Goal: Task Accomplishment & Management: Use online tool/utility

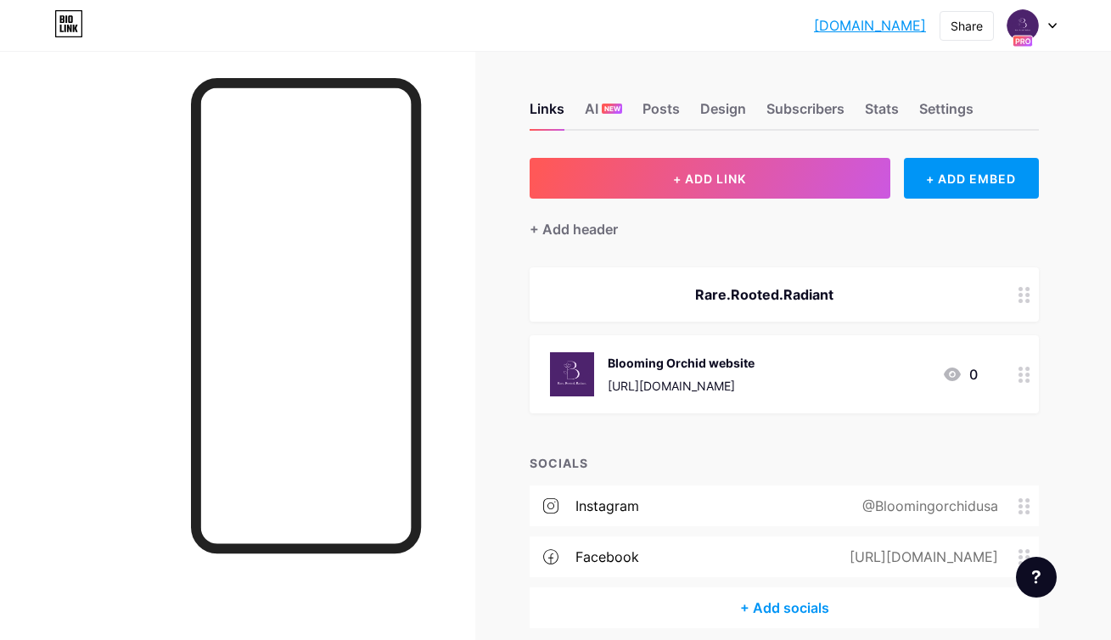
click at [876, 23] on link "[DOMAIN_NAME]" at bounding box center [870, 25] width 112 height 20
click at [1016, 31] on img at bounding box center [1022, 25] width 27 height 27
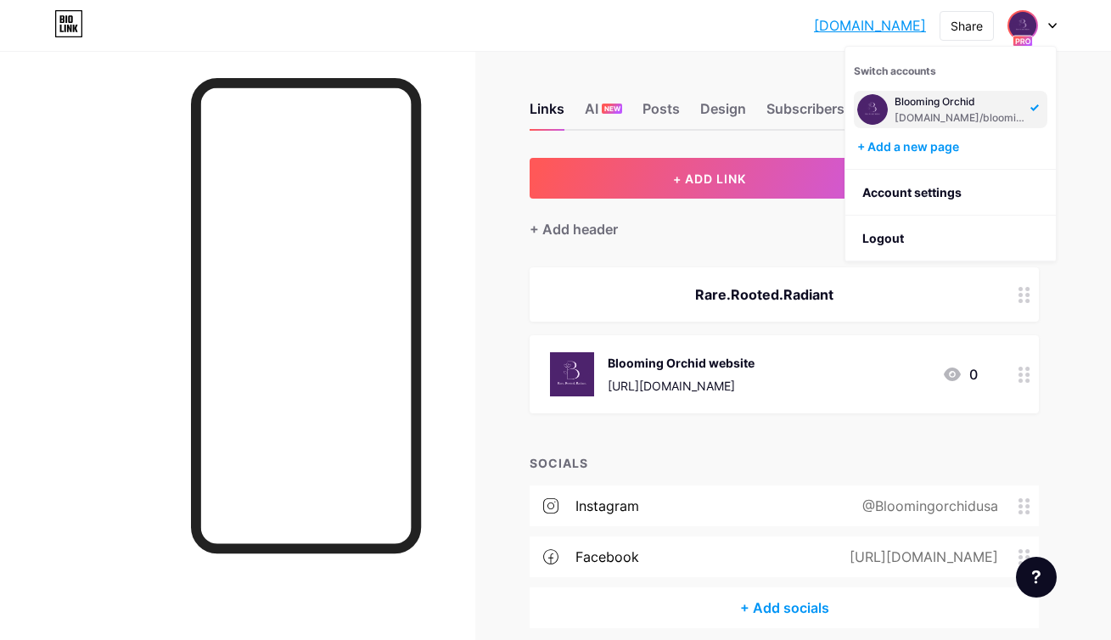
click at [760, 210] on div "+ Add header" at bounding box center [783, 220] width 509 height 42
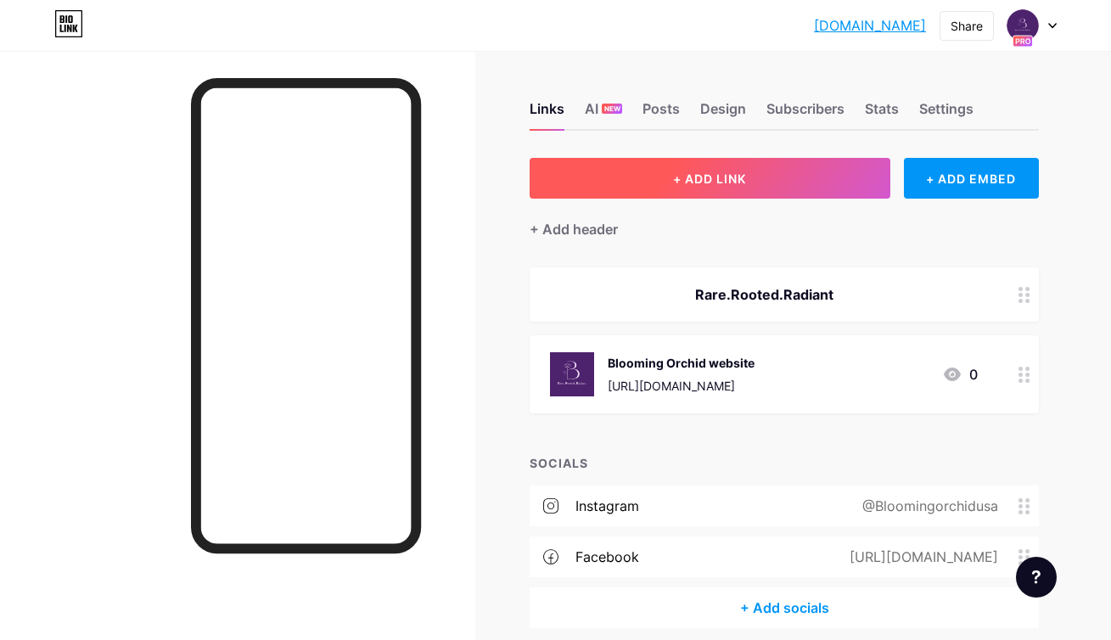
click at [766, 191] on button "+ ADD LINK" at bounding box center [709, 178] width 361 height 41
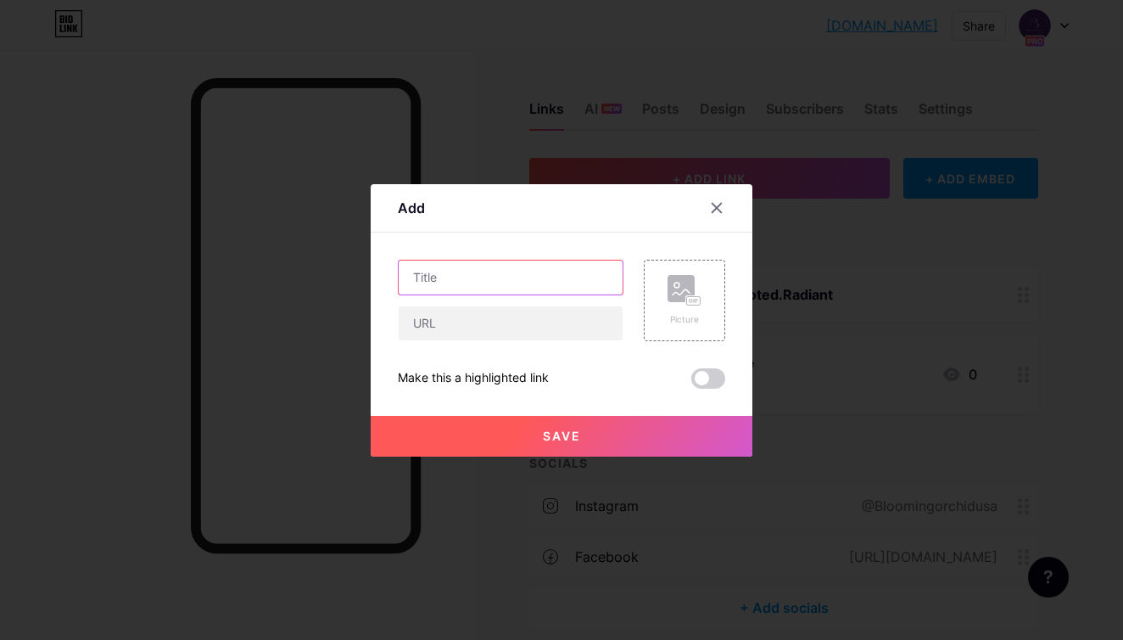
click at [542, 289] on input "text" at bounding box center [511, 277] width 224 height 34
type input "Blooming Orchid website"
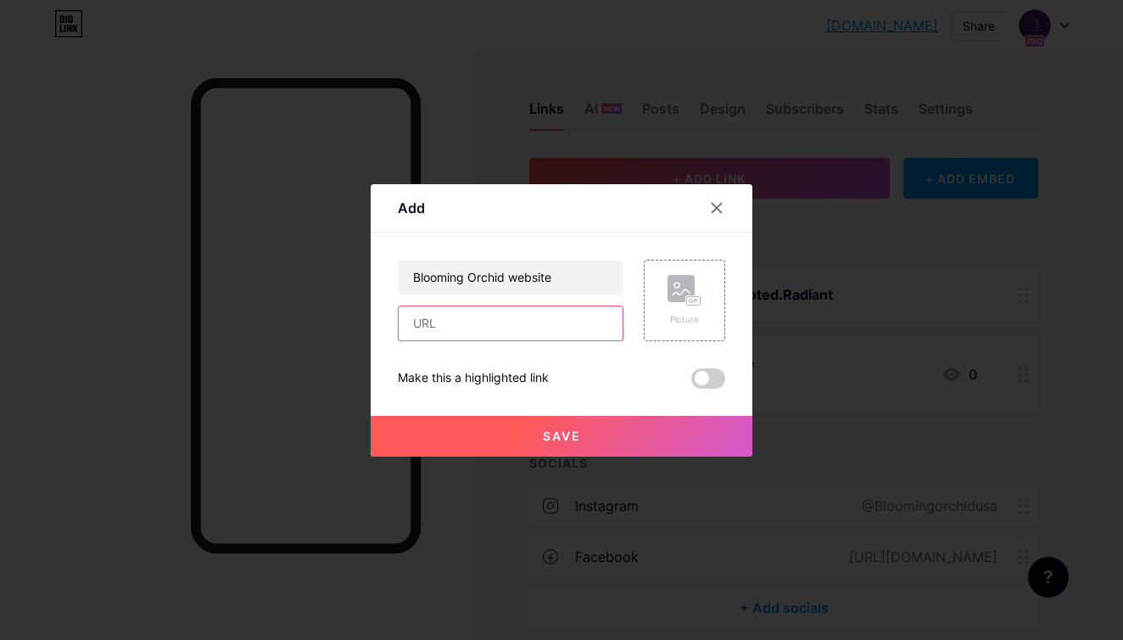
click at [576, 334] on input "text" at bounding box center [511, 323] width 224 height 34
paste input "[URL][DOMAIN_NAME]"
type input "[URL][DOMAIN_NAME]"
click at [566, 444] on button "Save" at bounding box center [562, 436] width 382 height 41
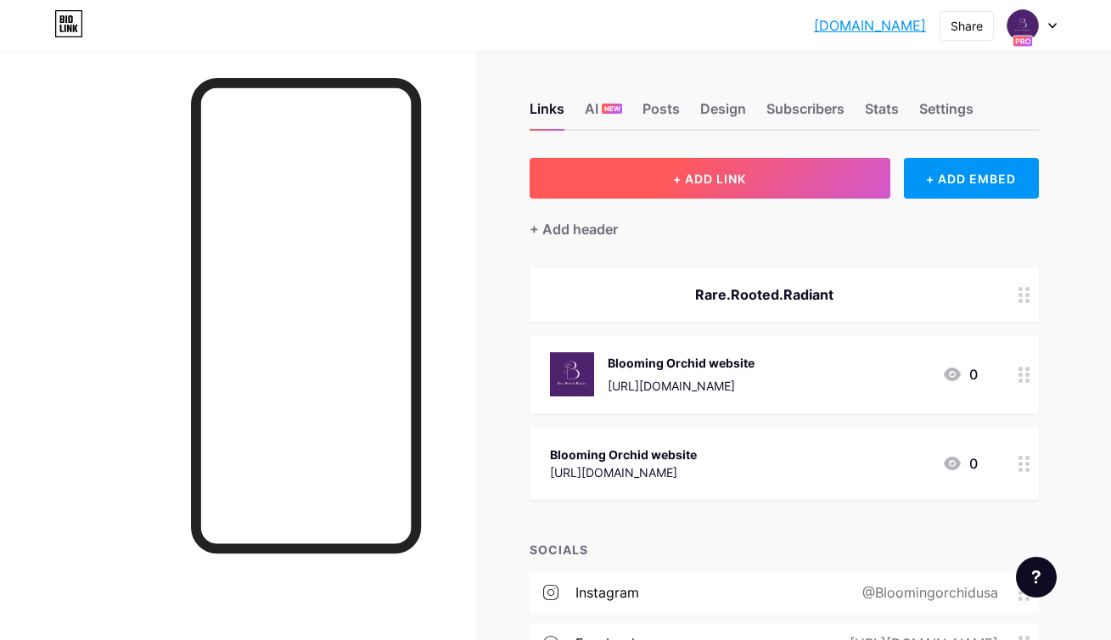
click at [707, 166] on button "+ ADD LINK" at bounding box center [709, 178] width 361 height 41
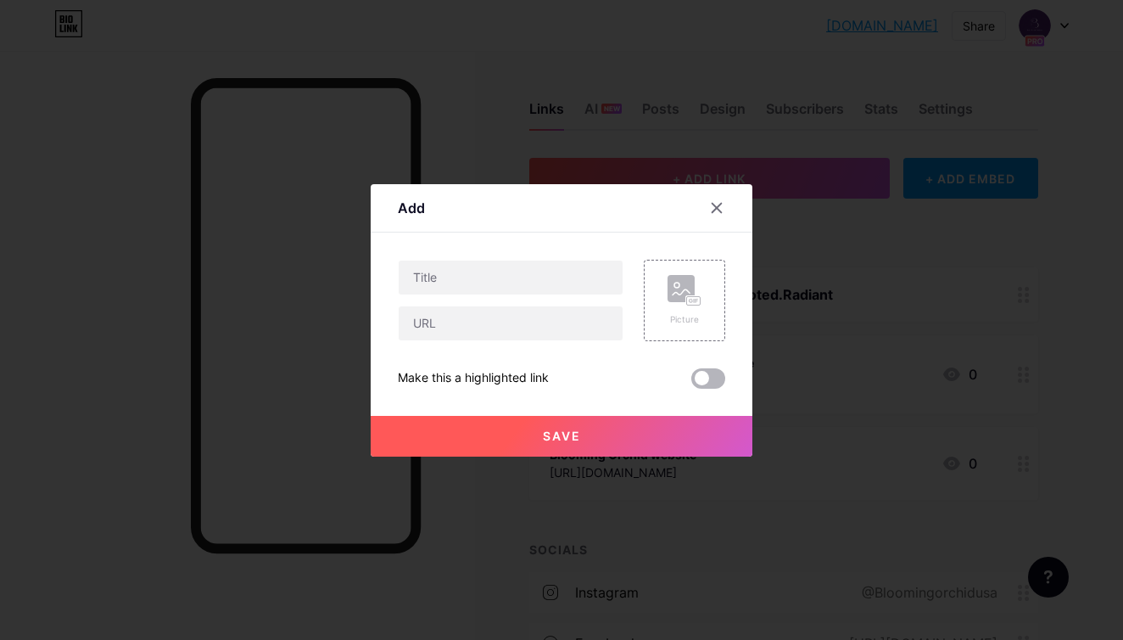
click at [714, 383] on span at bounding box center [708, 378] width 34 height 20
click at [691, 383] on input "checkbox" at bounding box center [691, 383] width 0 height 0
click at [714, 383] on span at bounding box center [708, 378] width 34 height 20
click at [691, 383] on input "checkbox" at bounding box center [691, 383] width 0 height 0
click at [722, 210] on icon at bounding box center [717, 208] width 14 height 14
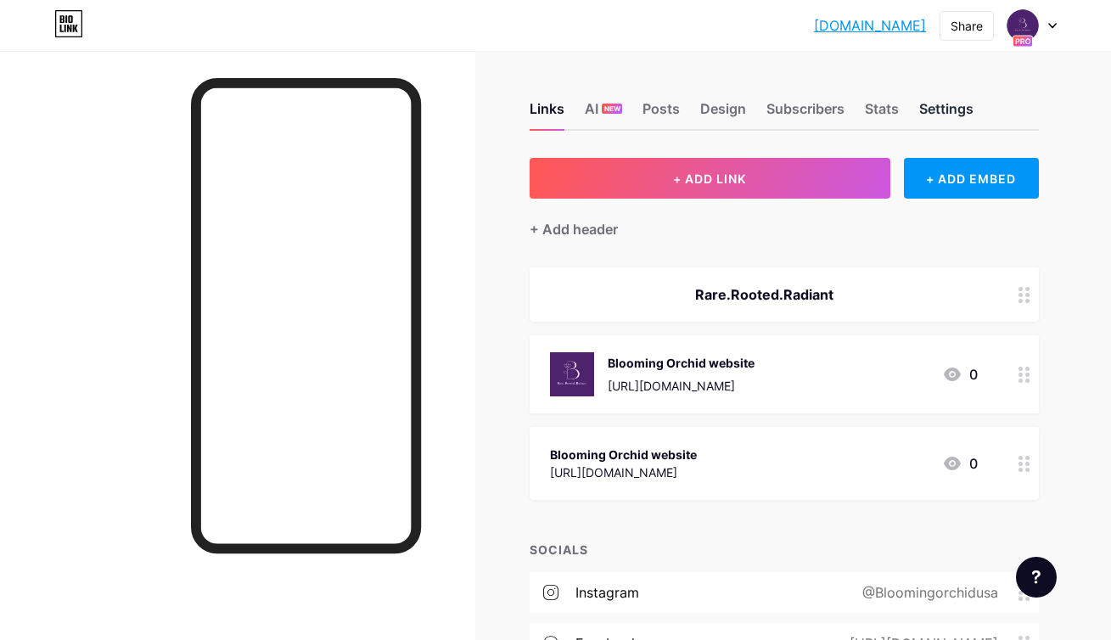
click at [964, 115] on div "Settings" at bounding box center [946, 113] width 54 height 31
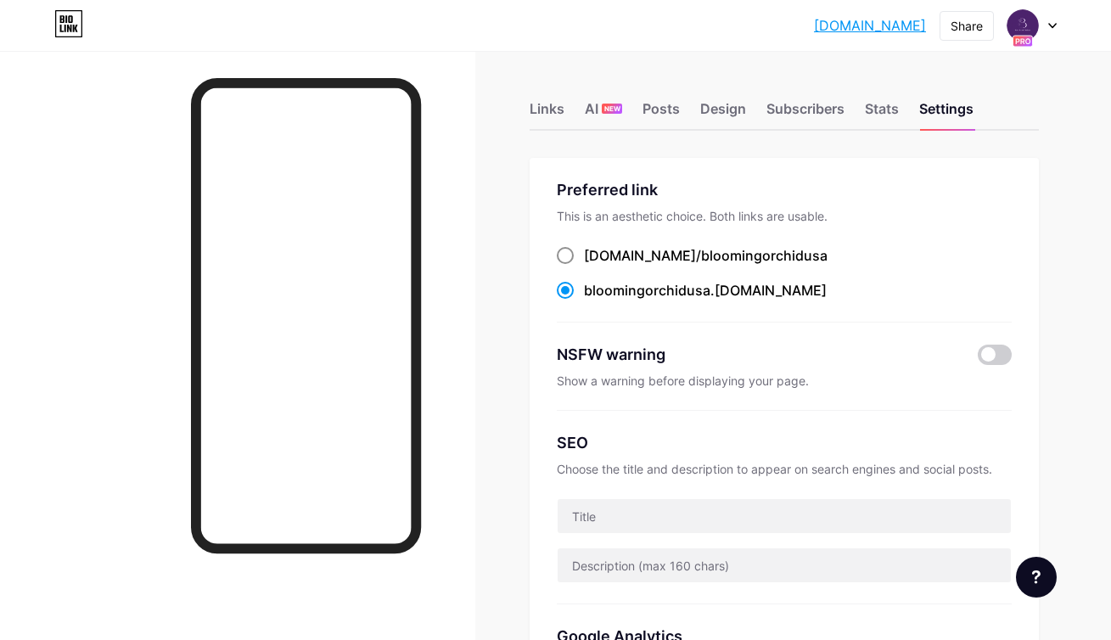
click at [714, 256] on span "bloomingorchidusa" at bounding box center [764, 255] width 126 height 17
click at [595, 266] on input "bio.link/ bloomingorchidusa" at bounding box center [589, 271] width 11 height 11
radio input "true"
click at [809, 159] on div "Preferred link This is an aesthetic choice. Both links are usable. bio.link/ bl…" at bounding box center [783, 535] width 509 height 754
click at [971, 24] on div "Share" at bounding box center [966, 26] width 32 height 18
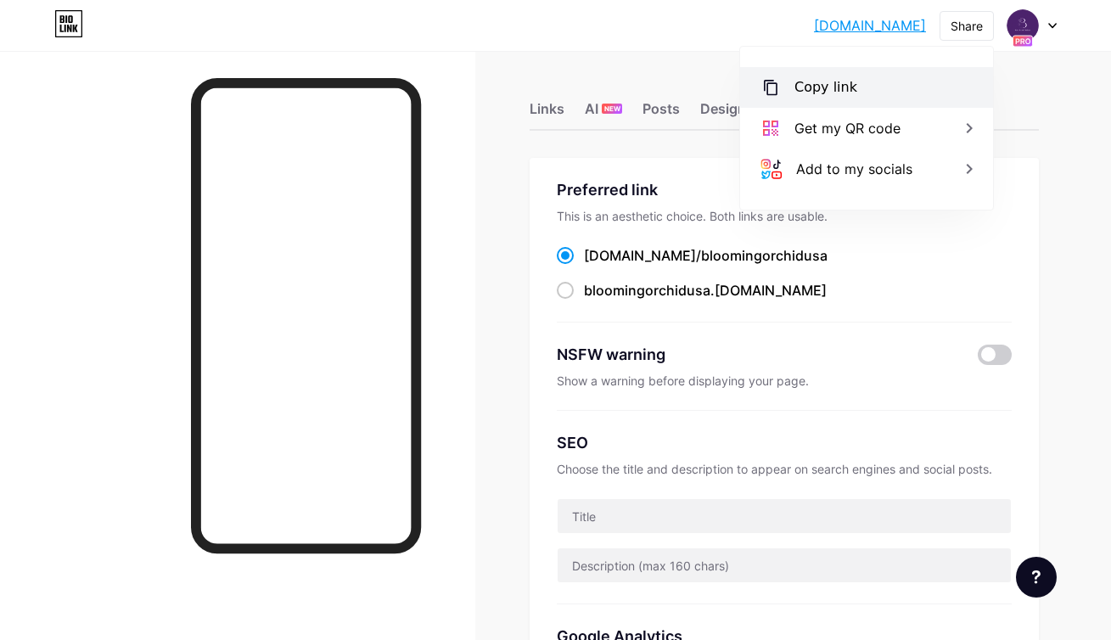
click at [858, 95] on div "Copy link" at bounding box center [866, 87] width 253 height 41
